Goal: Task Accomplishment & Management: Use online tool/utility

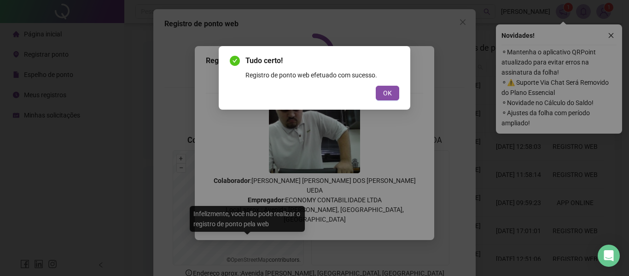
scroll to position [64, 0]
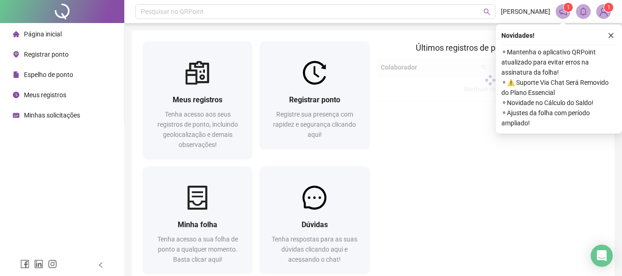
click at [341, 112] on span "Registre sua presença com rapidez e segurança clicando aqui!" at bounding box center [314, 124] width 83 height 28
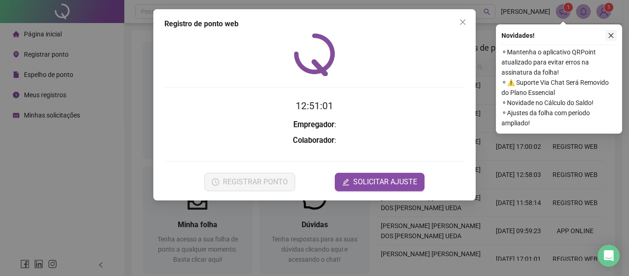
click at [609, 39] on button "button" at bounding box center [610, 35] width 11 height 11
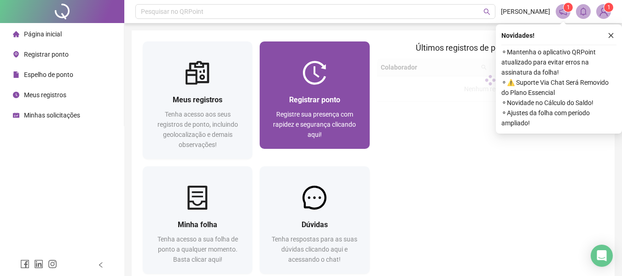
click at [294, 119] on div "Registre sua presença com rapidez e segurança clicando aqui!" at bounding box center [314, 124] width 87 height 30
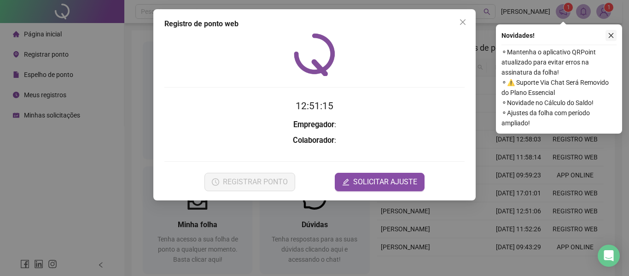
click at [613, 36] on icon "close" at bounding box center [611, 35] width 6 height 6
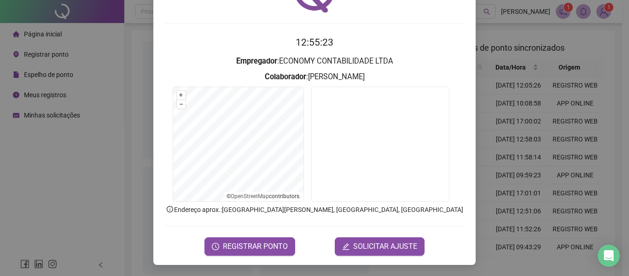
scroll to position [58, 0]
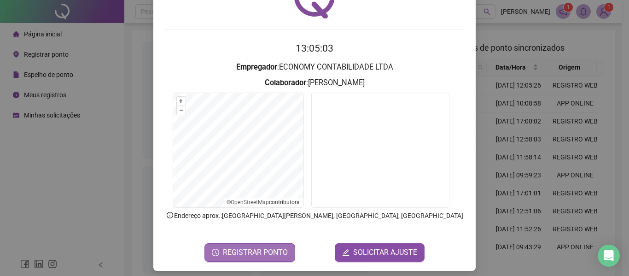
click at [245, 252] on span "REGISTRAR PONTO" at bounding box center [255, 252] width 65 height 11
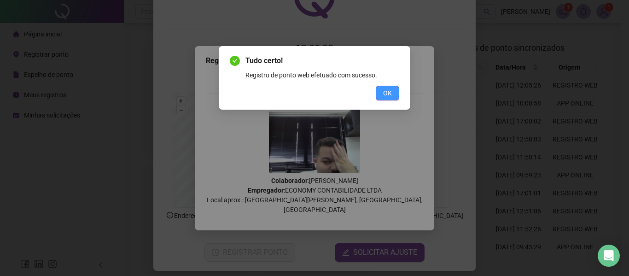
click at [382, 93] on button "OK" at bounding box center [387, 93] width 23 height 15
